Goal: Find specific page/section: Find specific page/section

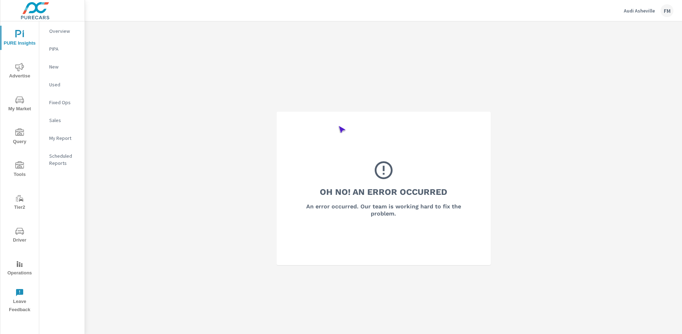
click at [20, 268] on span "Operations" at bounding box center [19, 268] width 34 height 17
